Goal: Book appointment/travel/reservation

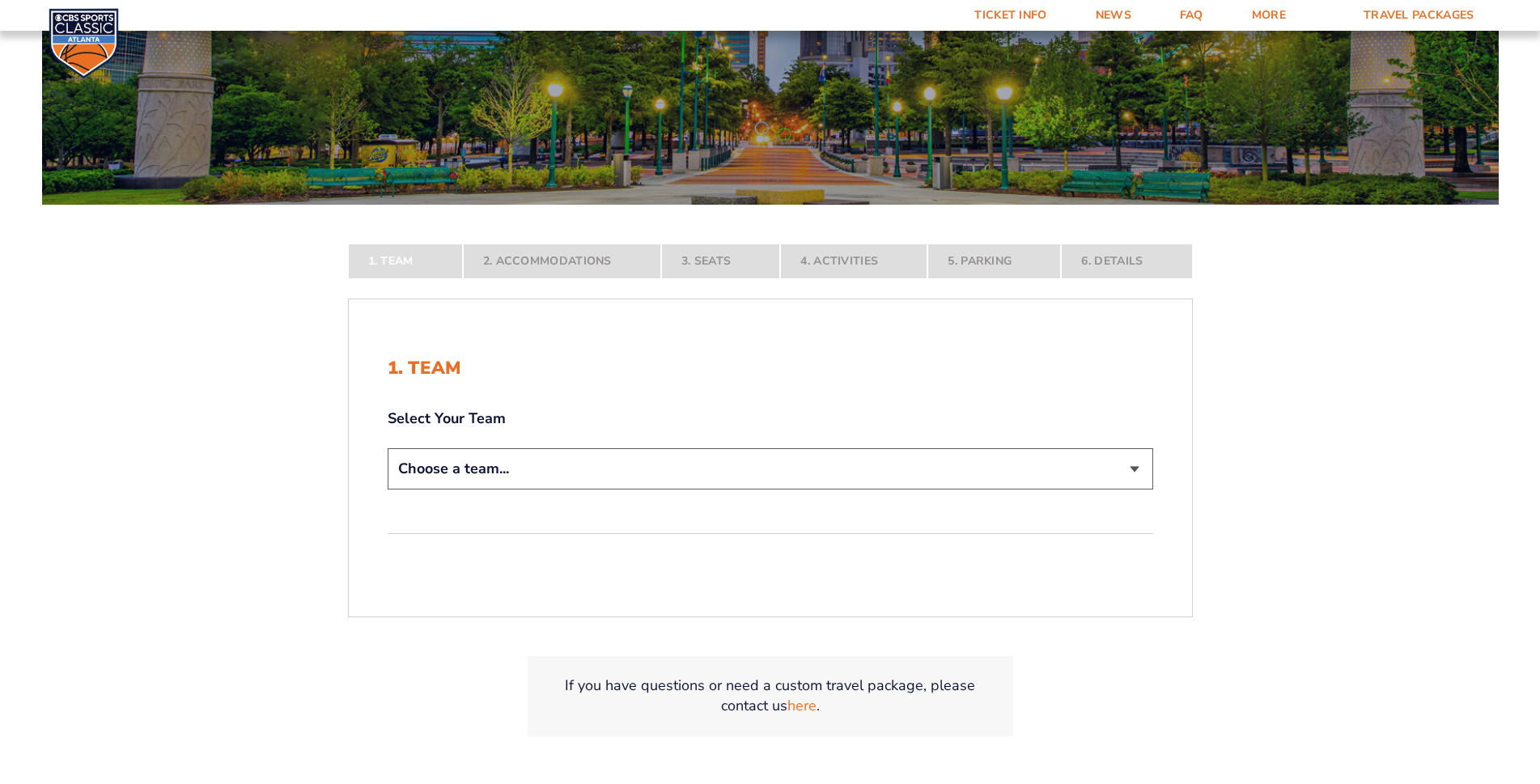
scroll to position [243, 0]
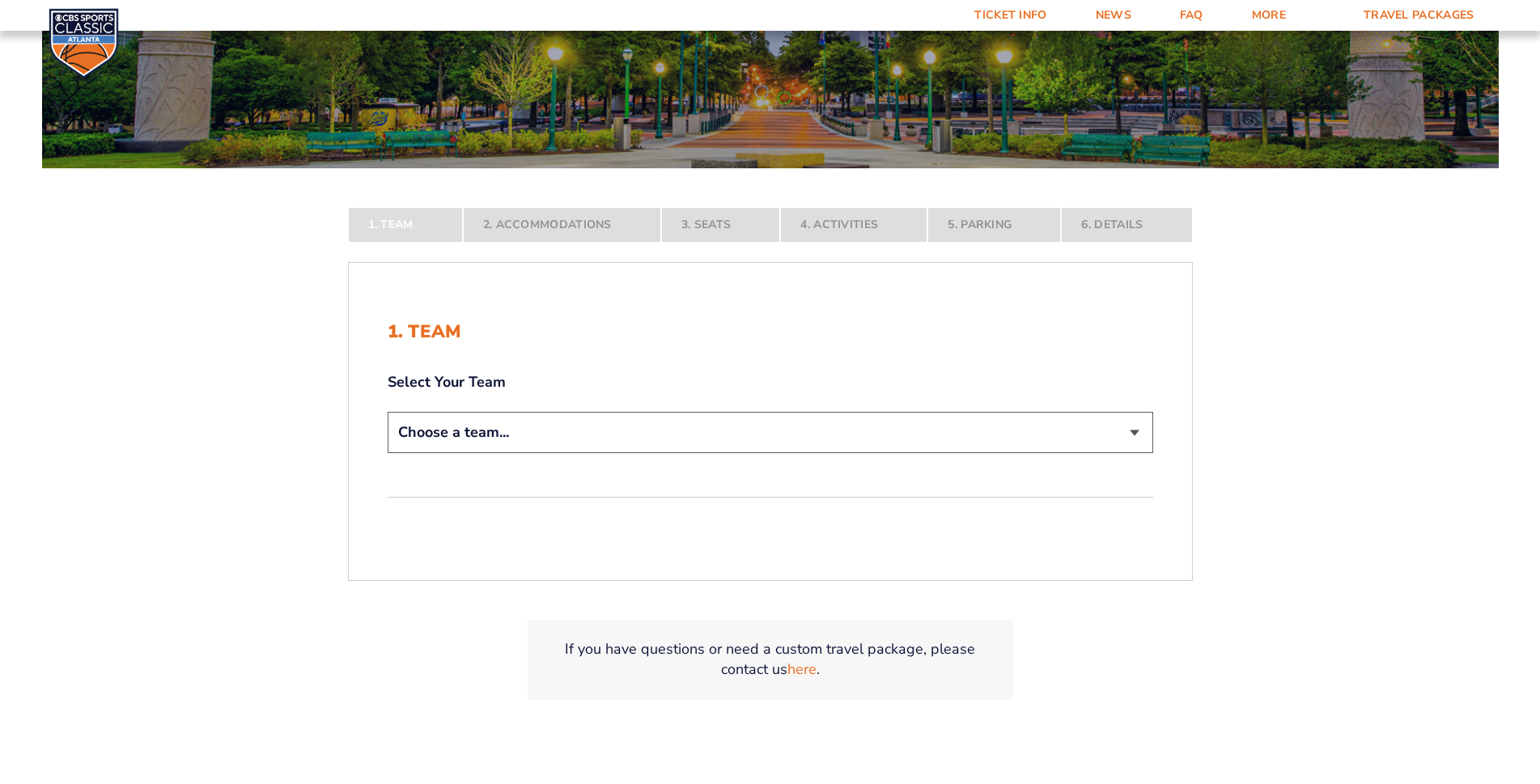
click at [1101, 437] on select "Choose a team... [US_STATE] Wildcats [US_STATE] State Buckeyes [US_STATE] Tar H…" at bounding box center [770, 431] width 765 height 41
select select "20108"
click at [388, 411] on select "Choose a team... [US_STATE] Wildcats [US_STATE] State Buckeyes [US_STATE] Tar H…" at bounding box center [770, 431] width 765 height 41
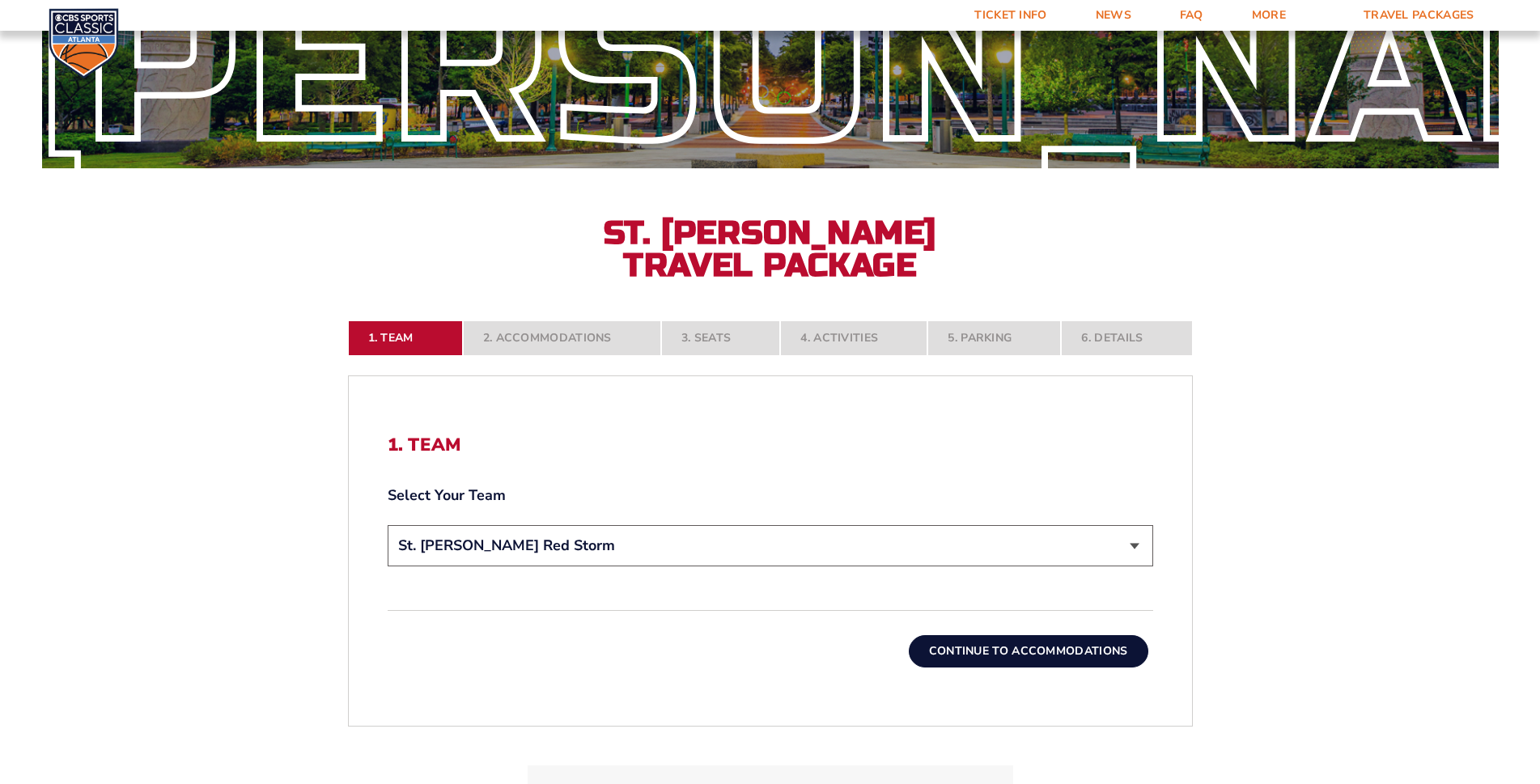
click at [1016, 649] on button "Continue To Accommodations" at bounding box center [1028, 650] width 239 height 32
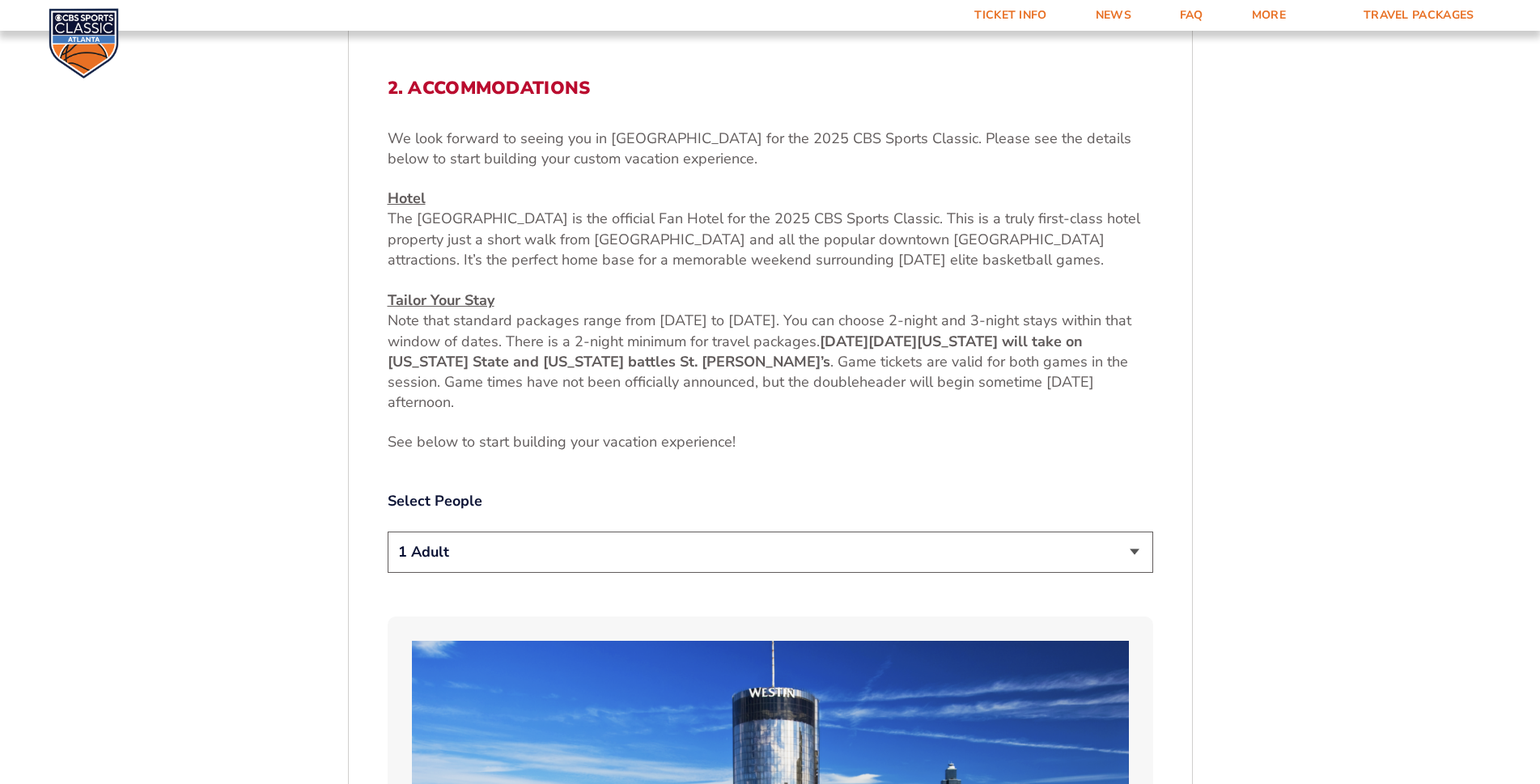
scroll to position [613, 0]
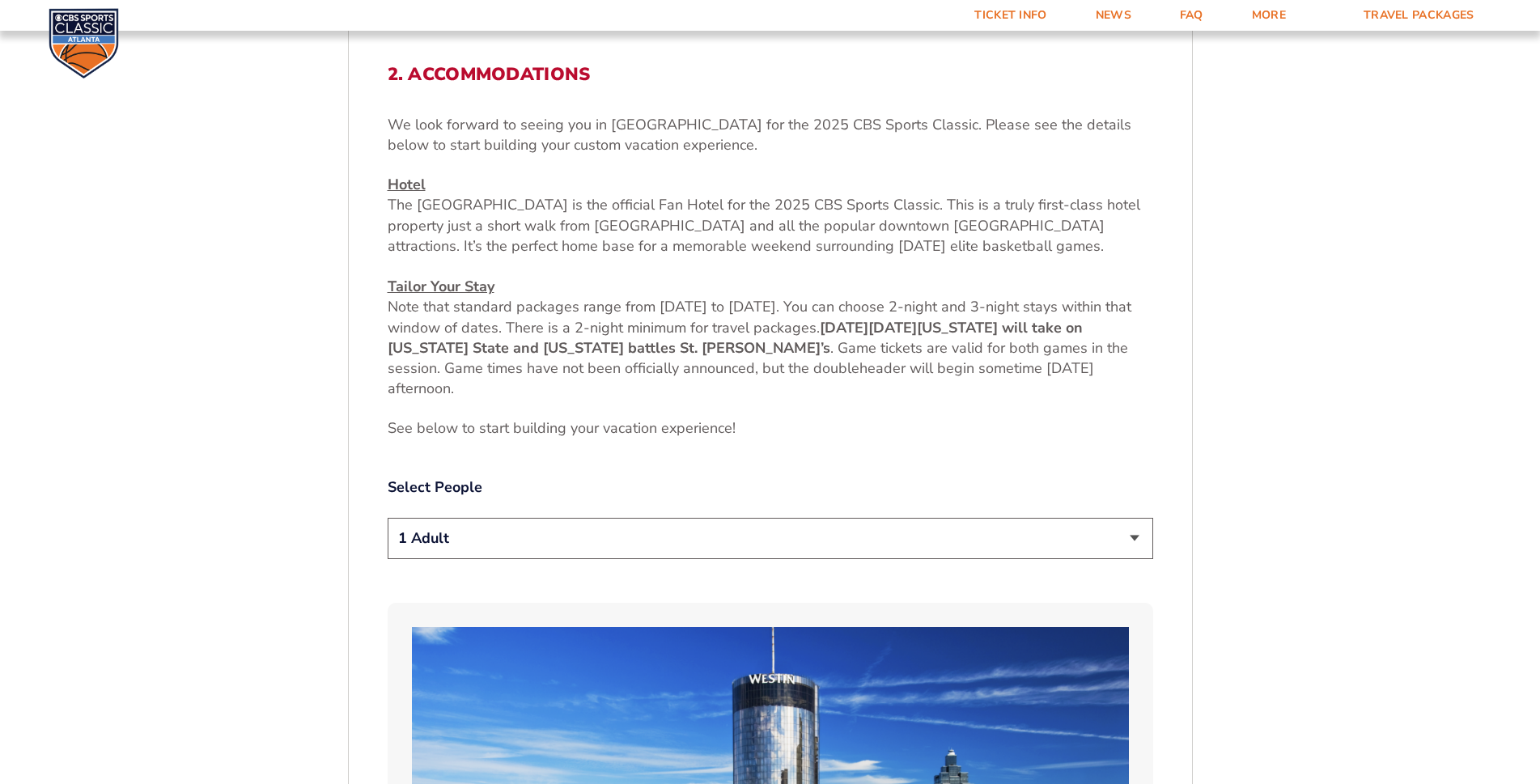
click at [577, 547] on select "1 Adult 2 Adults 3 Adults 4 Adults 2 Adults + 1 Child 2 Adults + 2 Children 2 A…" at bounding box center [770, 538] width 765 height 41
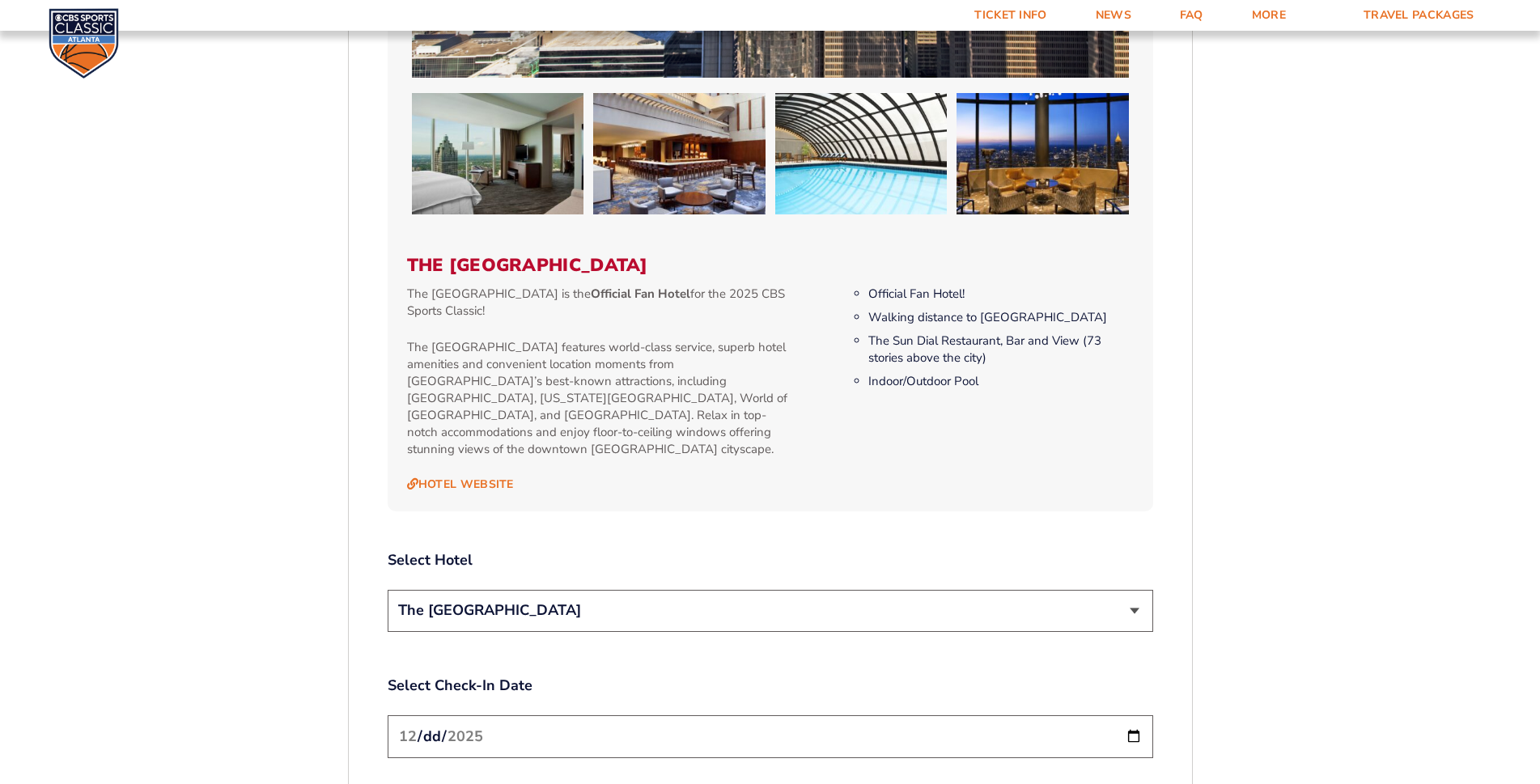
scroll to position [1584, 0]
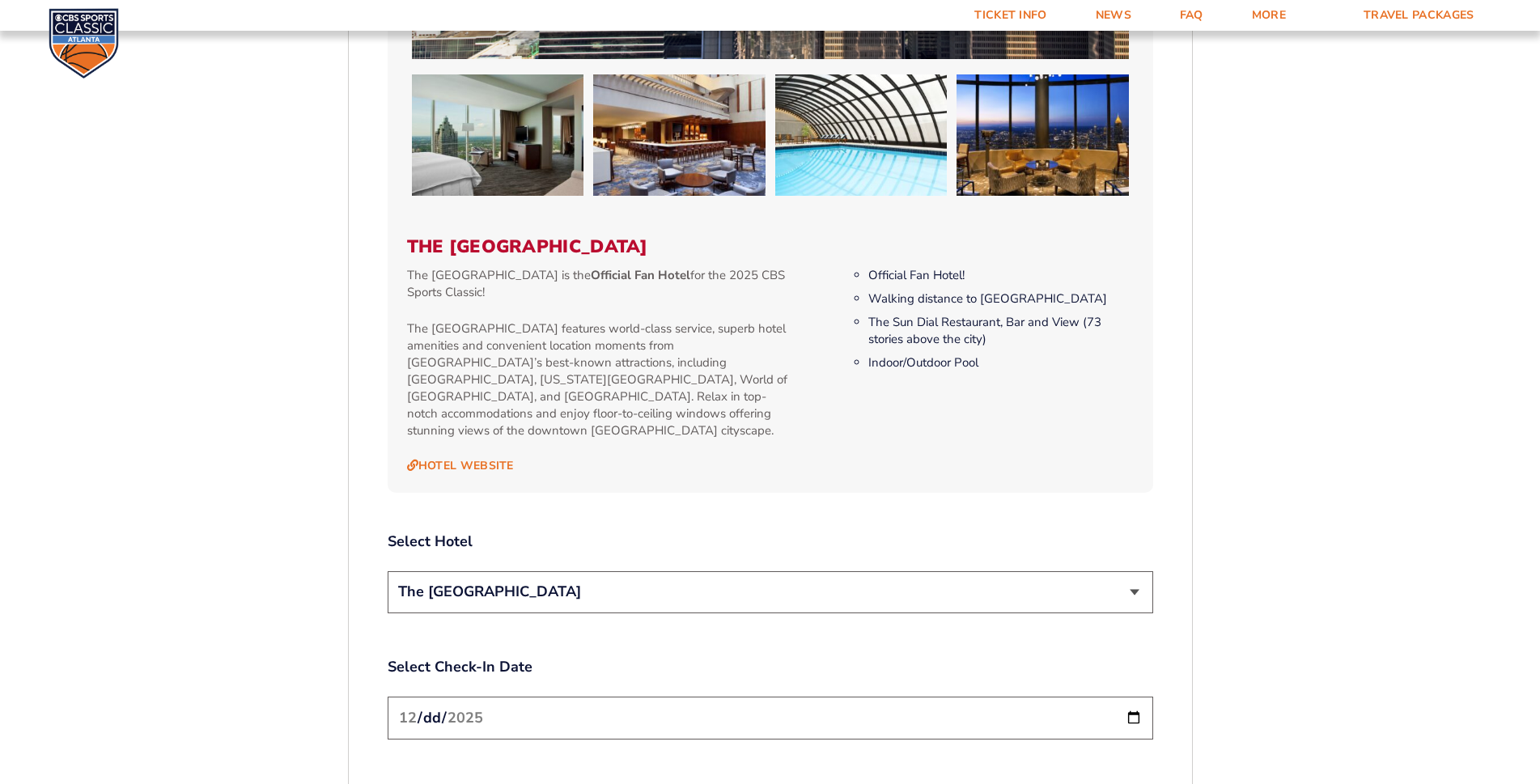
click at [846, 581] on select "The [GEOGRAPHIC_DATA]" at bounding box center [770, 591] width 765 height 41
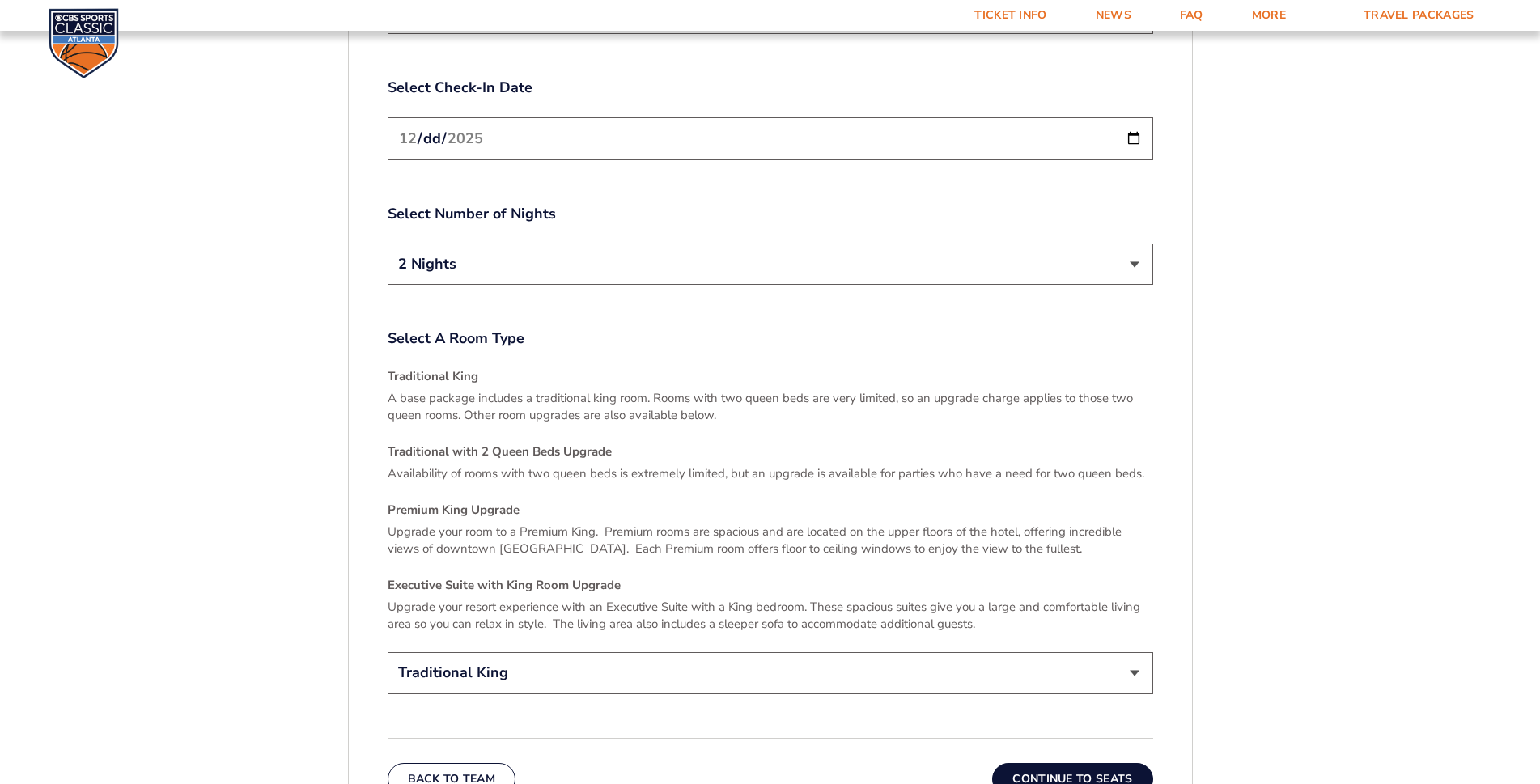
scroll to position [2231, 0]
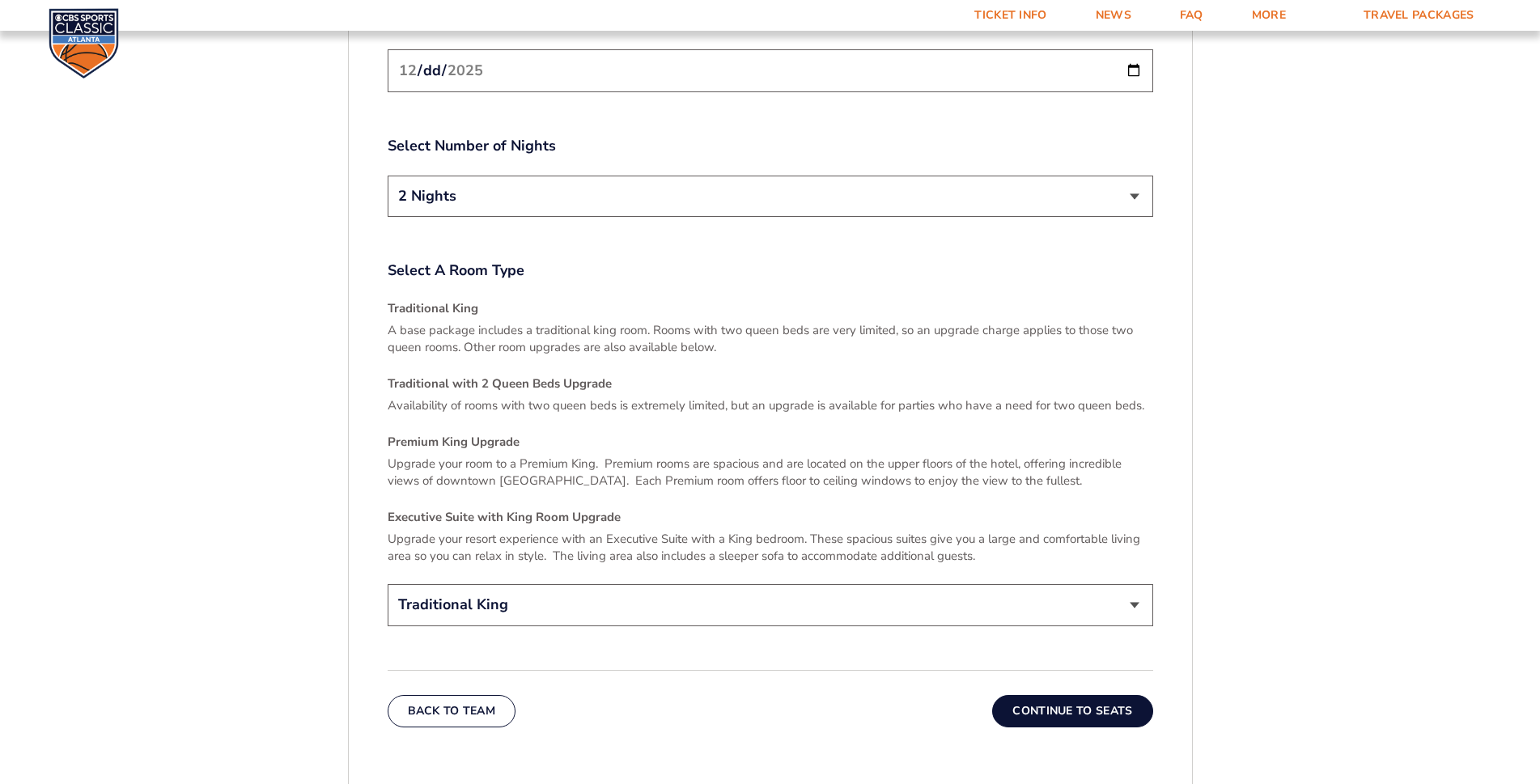
click at [1095, 695] on button "Continue To Seats" at bounding box center [1072, 711] width 160 height 32
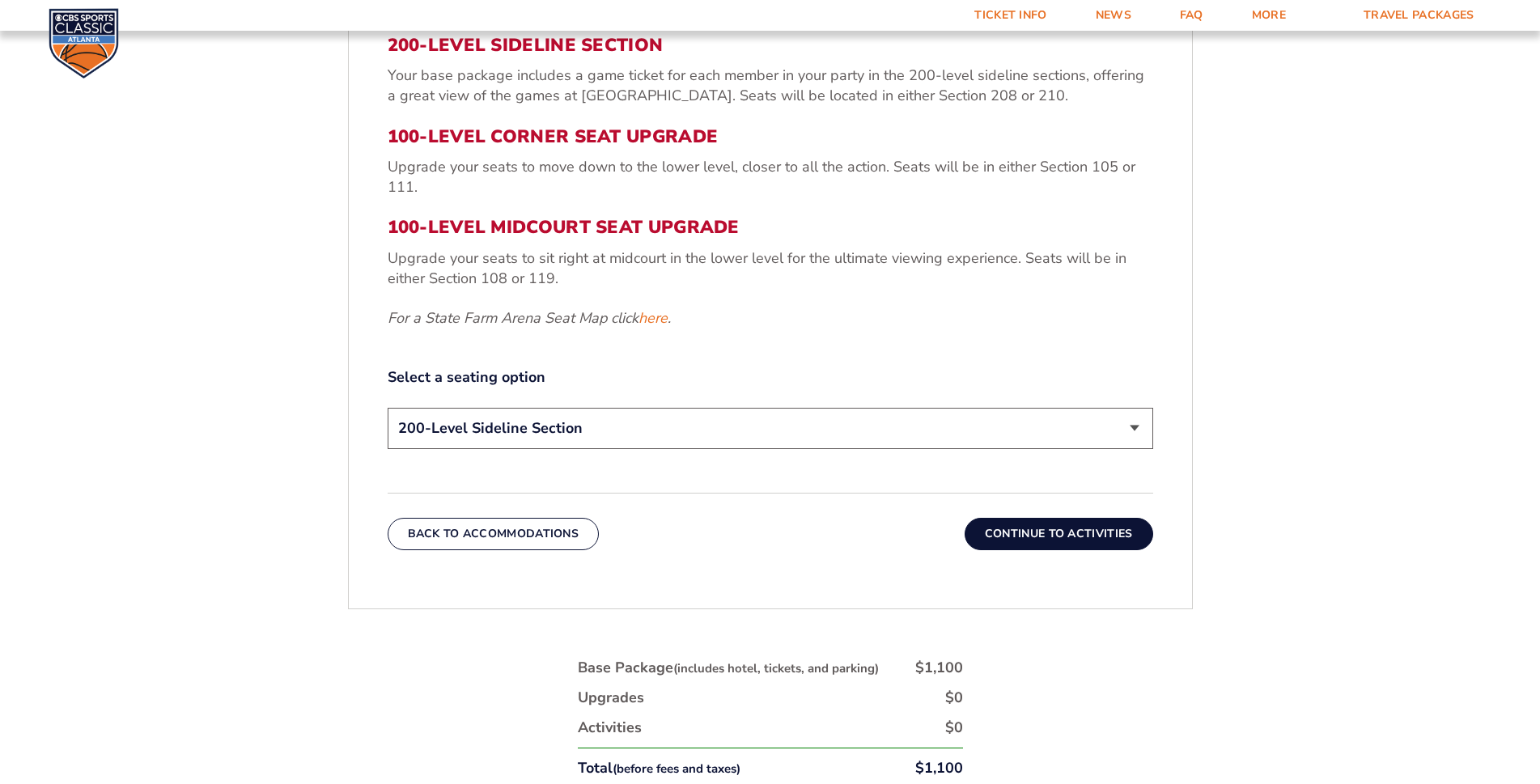
scroll to position [694, 0]
click at [663, 434] on select "200-Level Sideline Section 100-Level Corner Seat Upgrade (+$120 per person) 100…" at bounding box center [770, 427] width 765 height 41
select select "100-Level Corner Seat Upgrade"
click at [388, 407] on select "200-Level Sideline Section 100-Level Corner Seat Upgrade (+$120 per person) 100…" at bounding box center [770, 427] width 765 height 41
click at [1033, 541] on button "Continue To Activities" at bounding box center [1059, 533] width 189 height 32
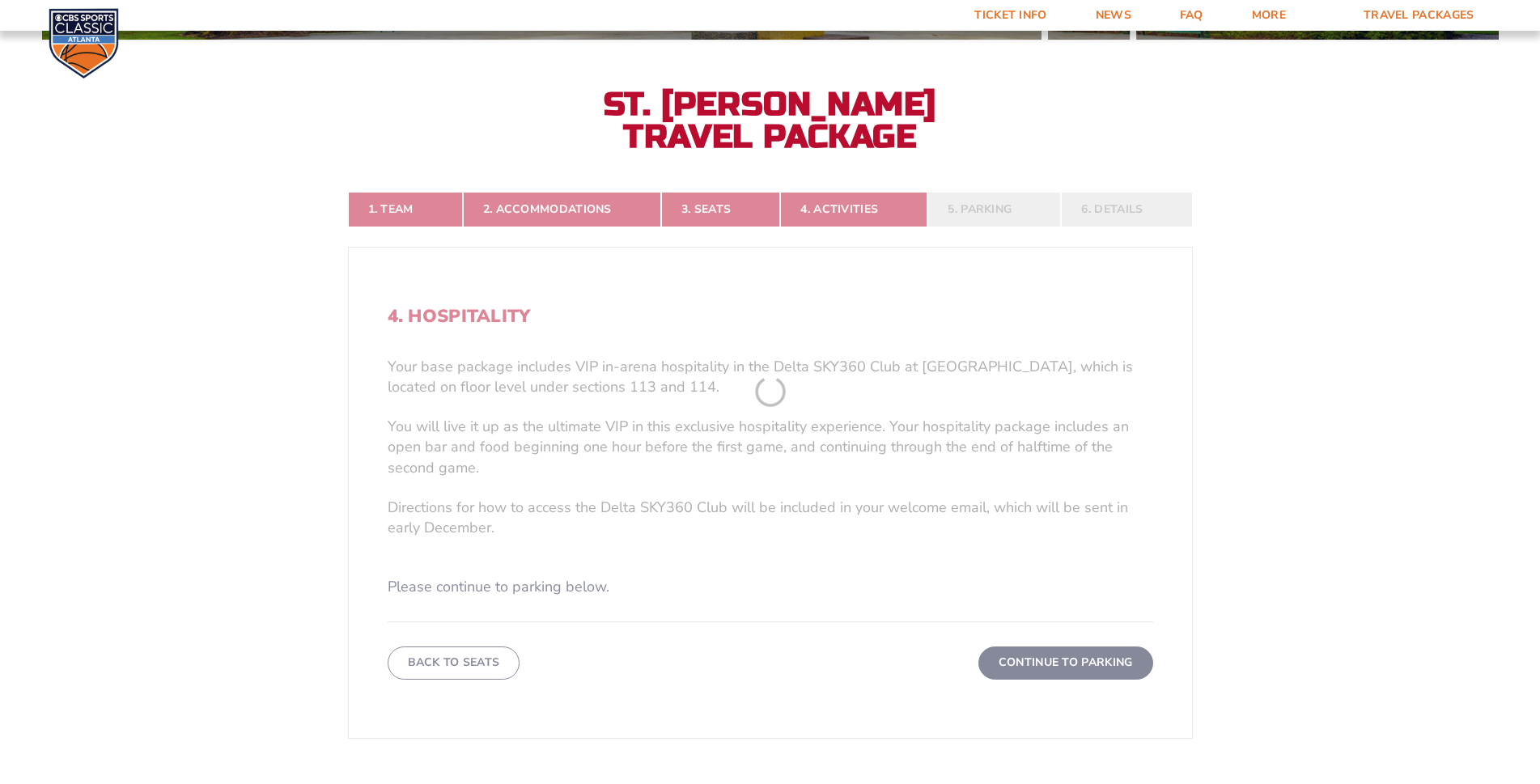
scroll to position [370, 0]
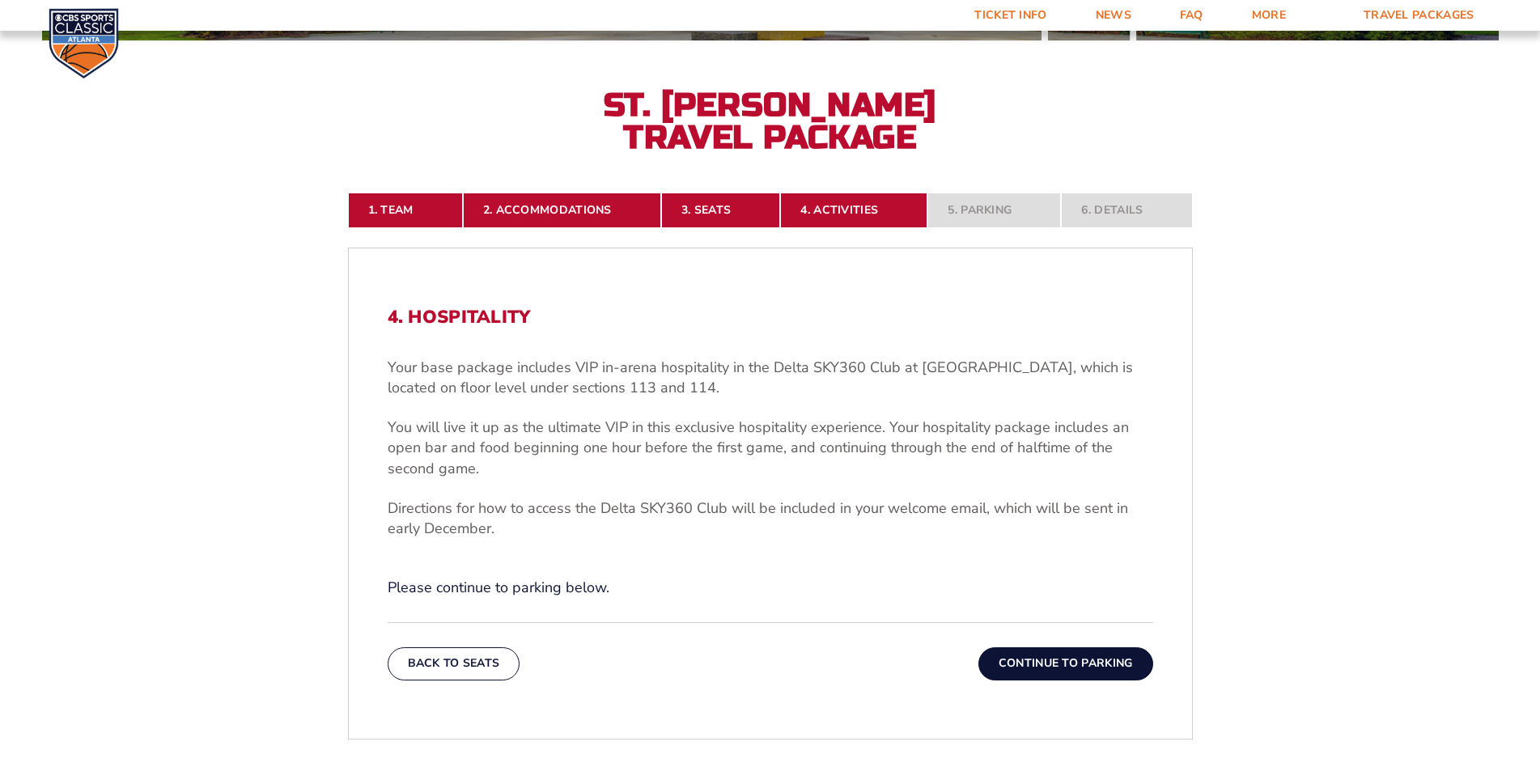
click at [1056, 664] on button "Continue To Parking" at bounding box center [1066, 663] width 175 height 32
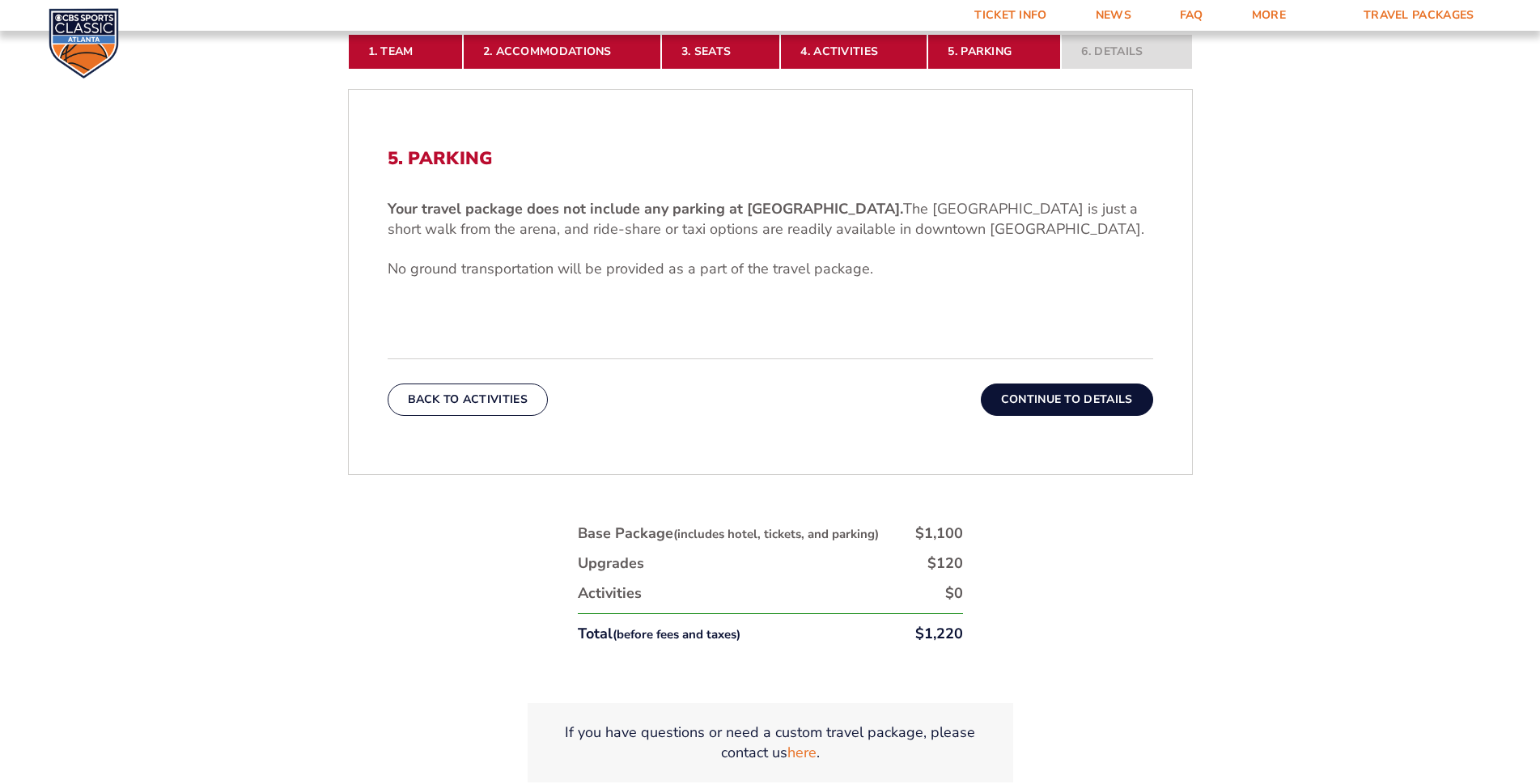
scroll to position [532, 0]
